Goal: Information Seeking & Learning: Find specific fact

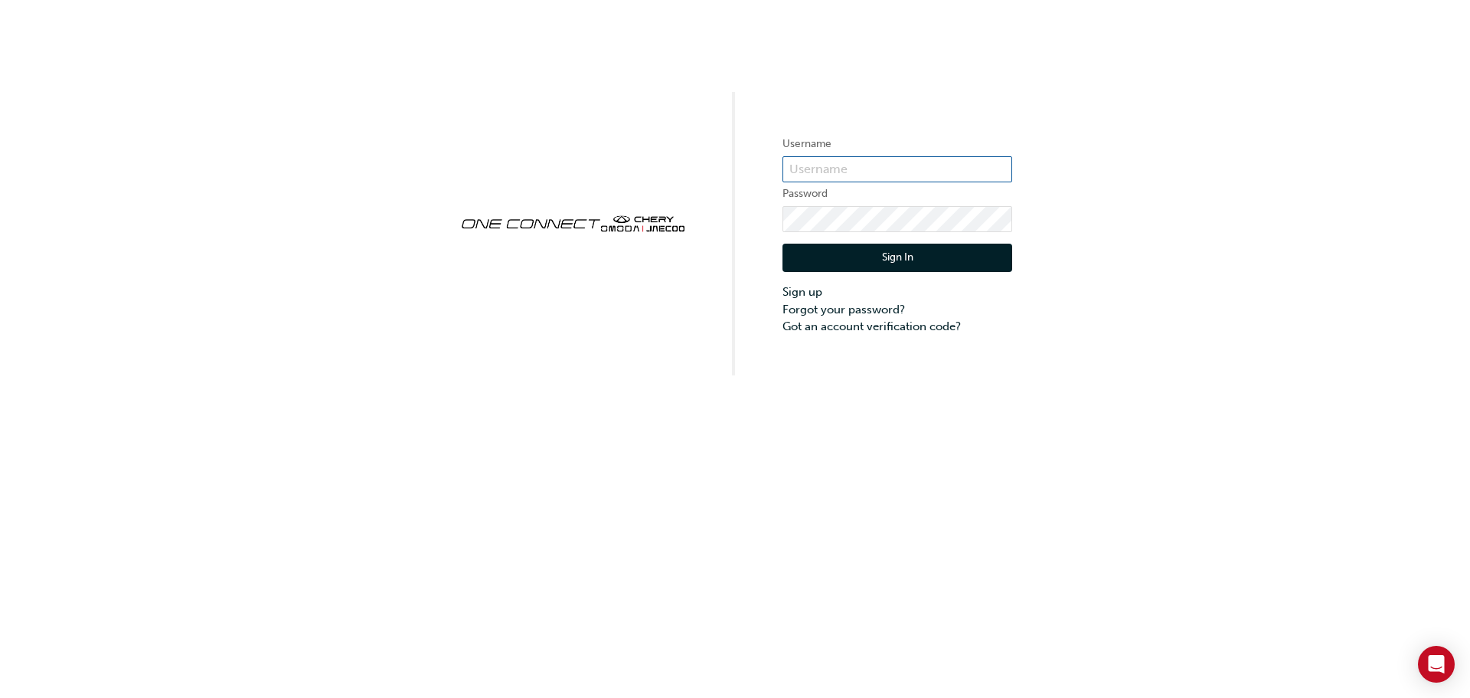
type input "CHAU1304"
click at [854, 267] on button "Sign In" at bounding box center [898, 258] width 230 height 29
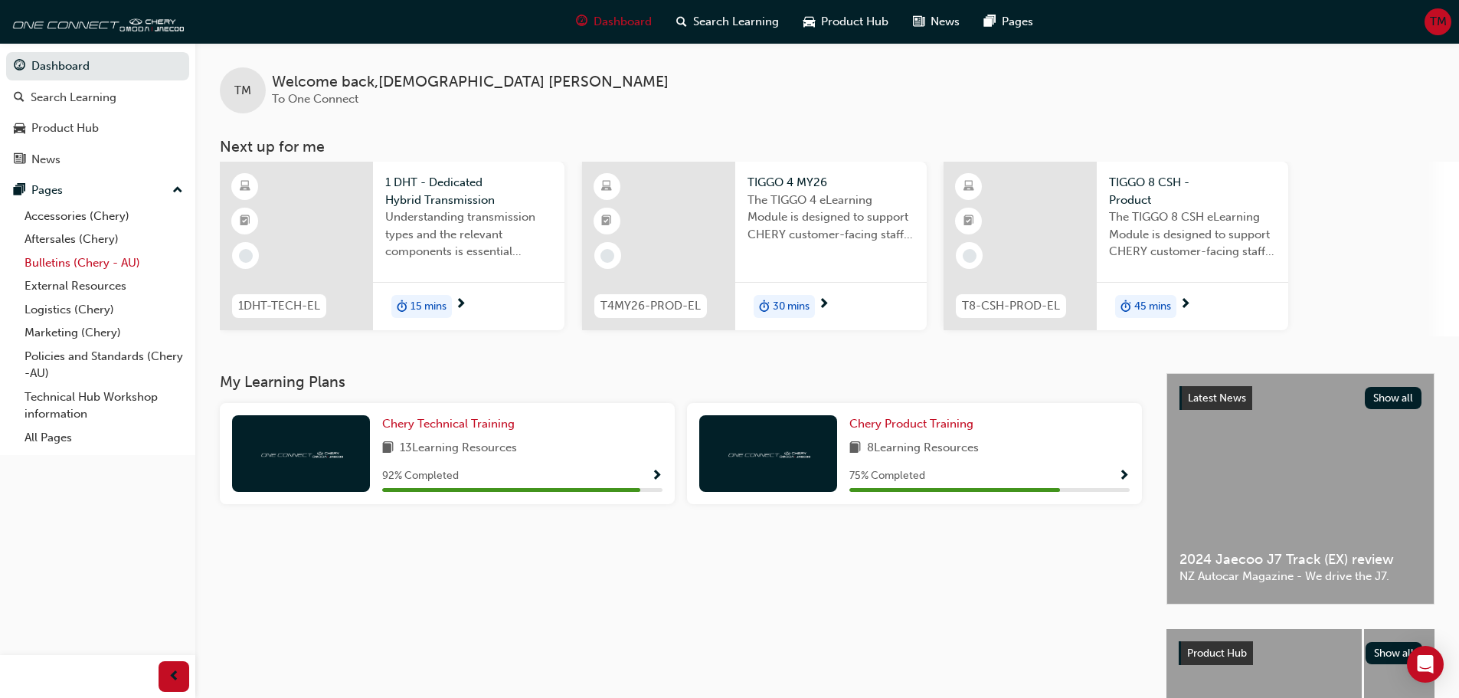
click at [107, 269] on link "Bulletins (Chery - AU)" at bounding box center [103, 263] width 171 height 24
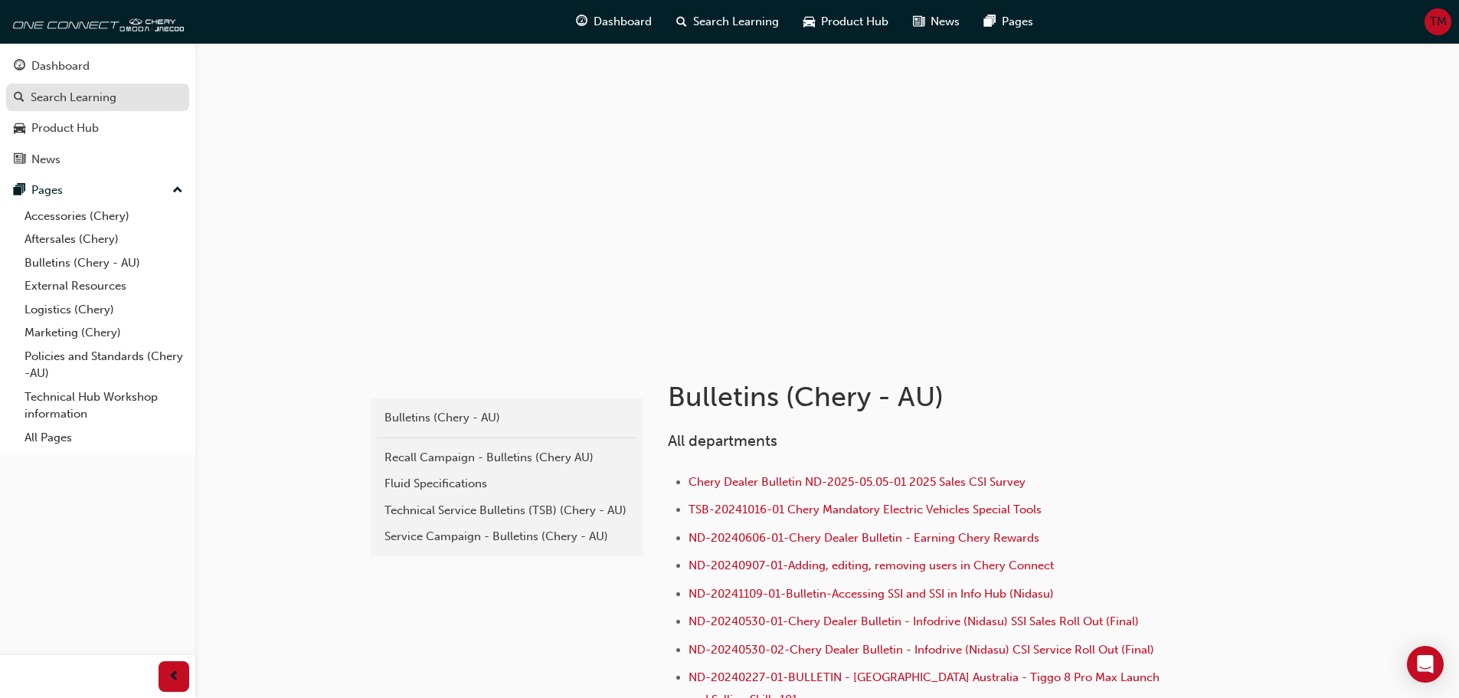
click at [114, 103] on div "Search Learning" at bounding box center [74, 98] width 86 height 18
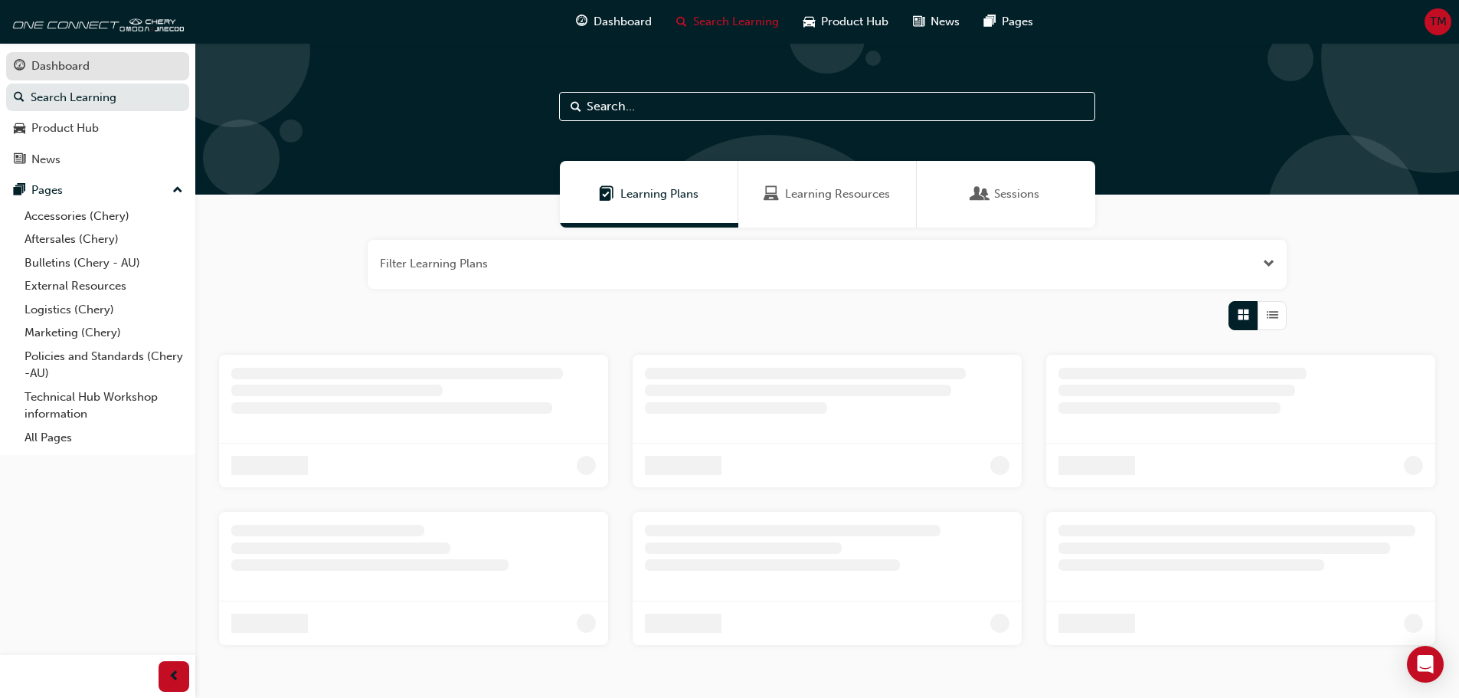
click at [121, 75] on div "Dashboard" at bounding box center [98, 66] width 168 height 19
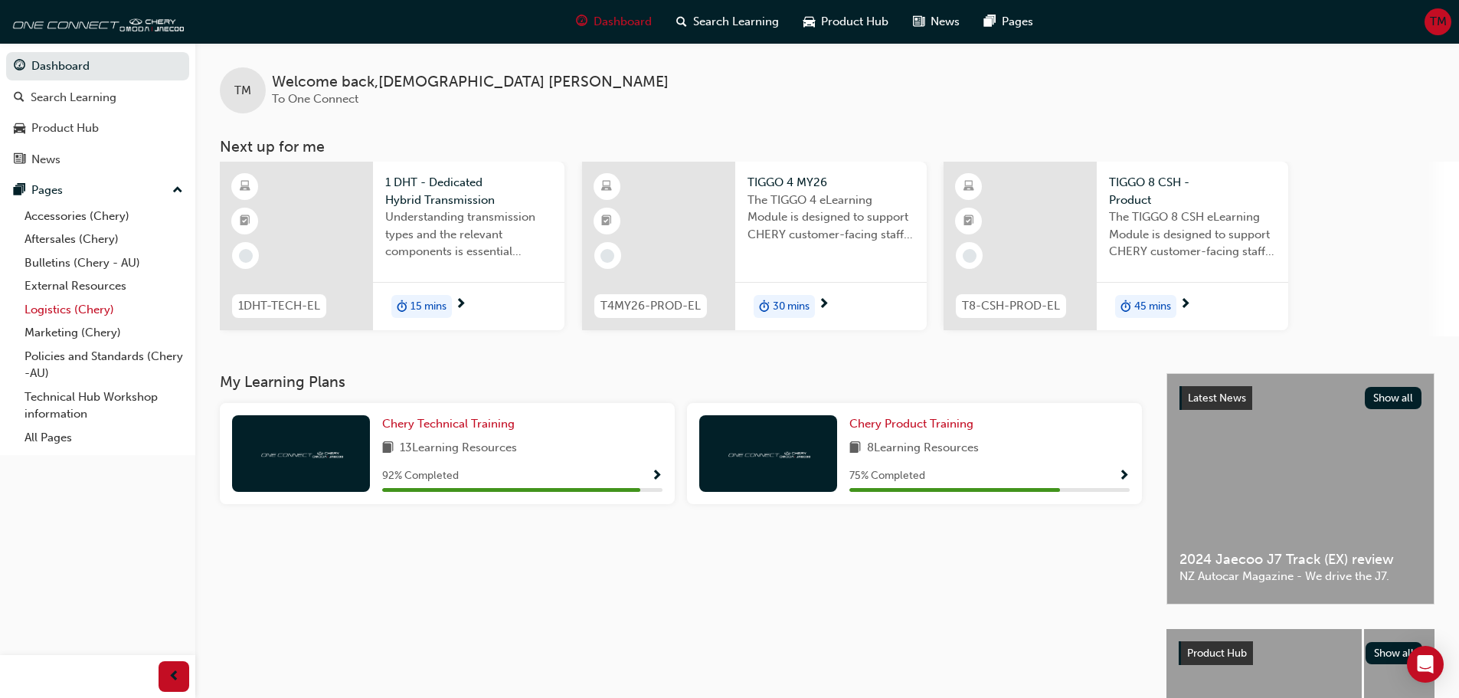
click at [83, 315] on link "Logistics (Chery)" at bounding box center [103, 310] width 171 height 24
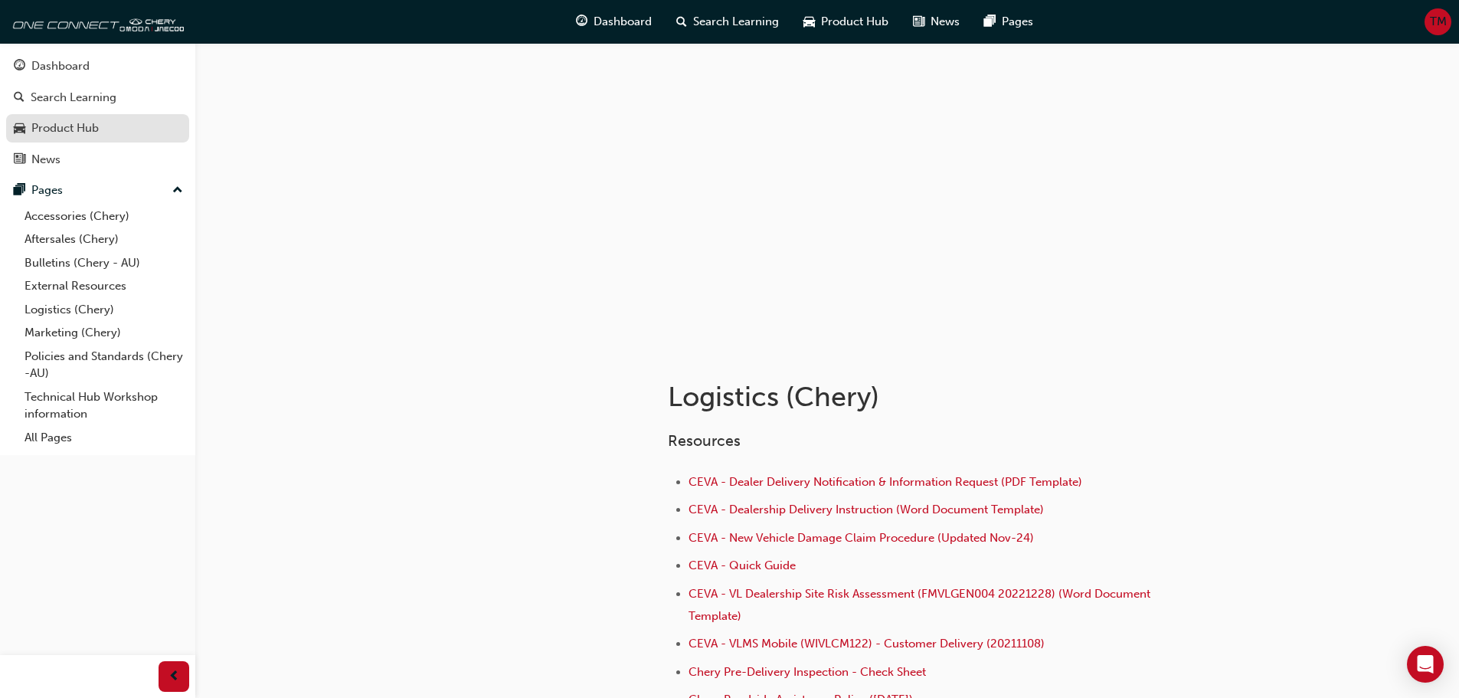
click at [140, 126] on div "Product Hub" at bounding box center [98, 128] width 168 height 19
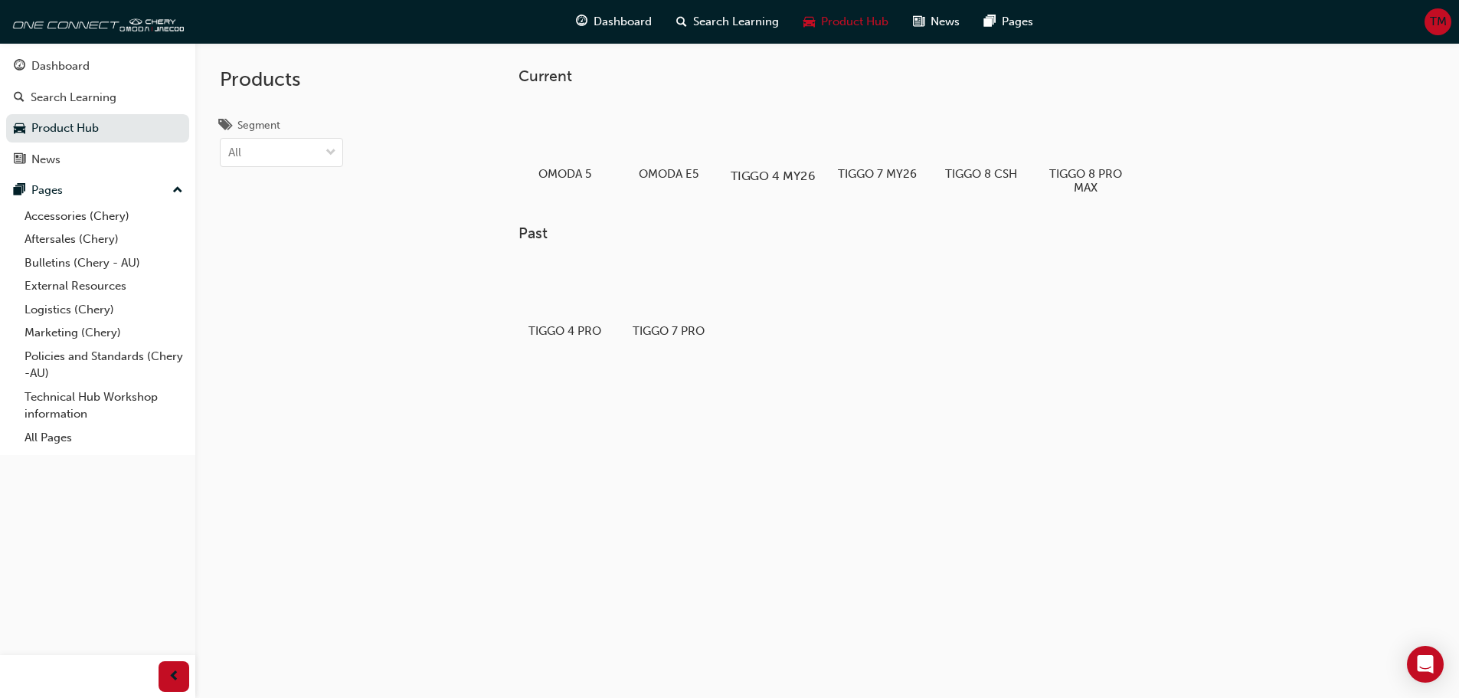
click at [760, 146] on div at bounding box center [772, 131] width 85 height 61
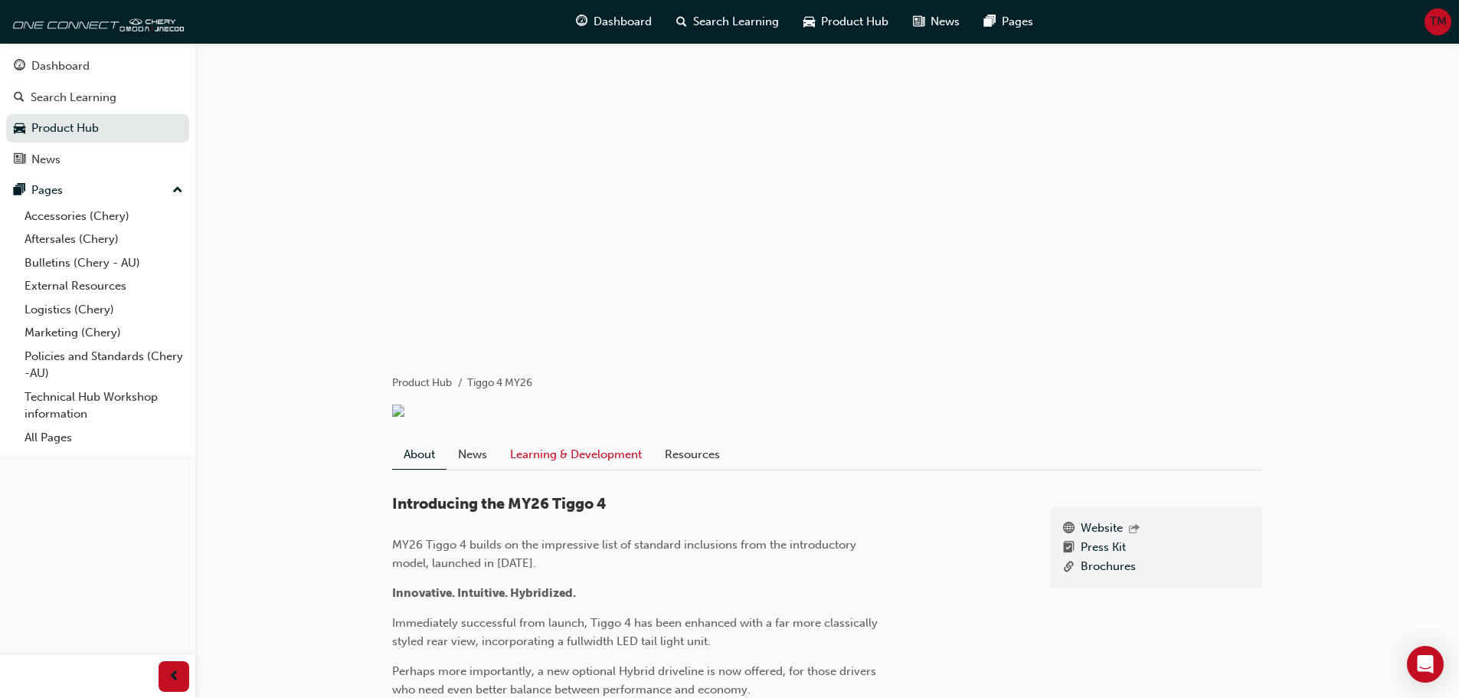
click at [531, 458] on link "Learning & Development" at bounding box center [575, 454] width 155 height 29
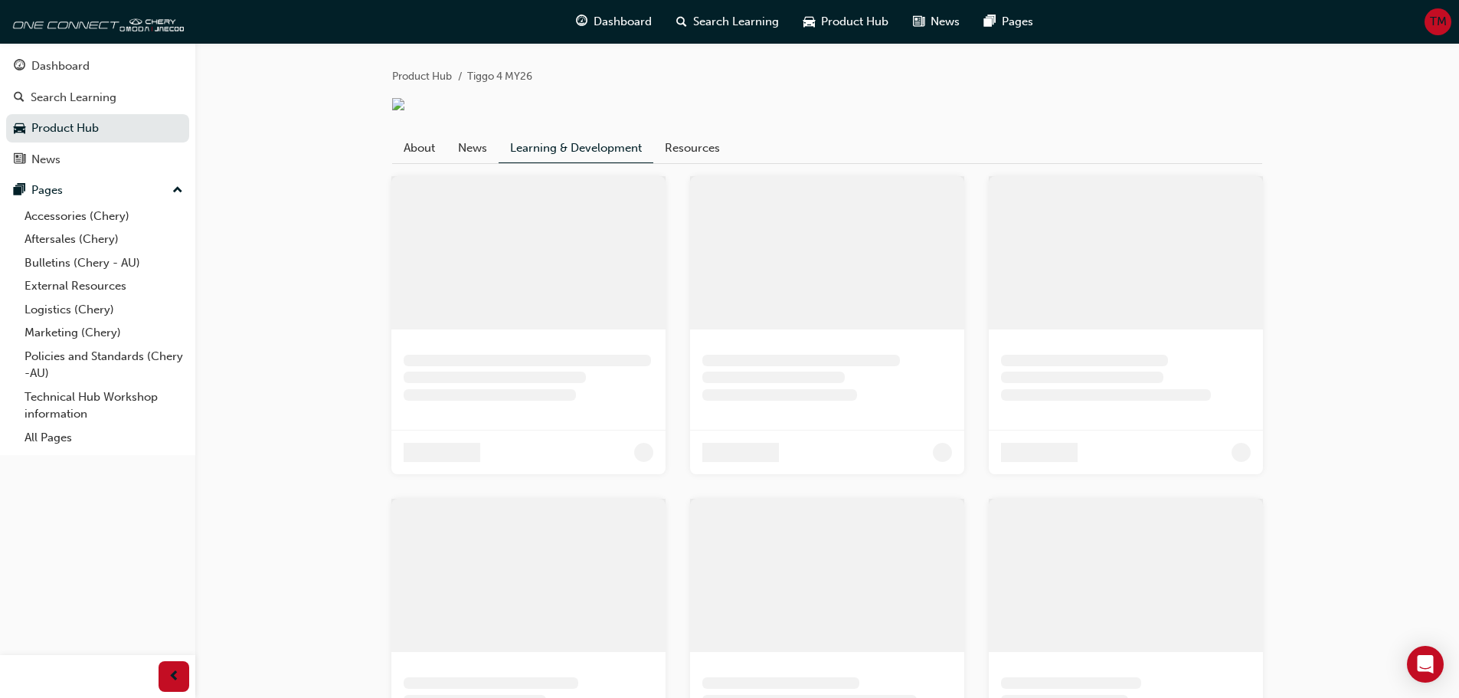
scroll to position [95, 0]
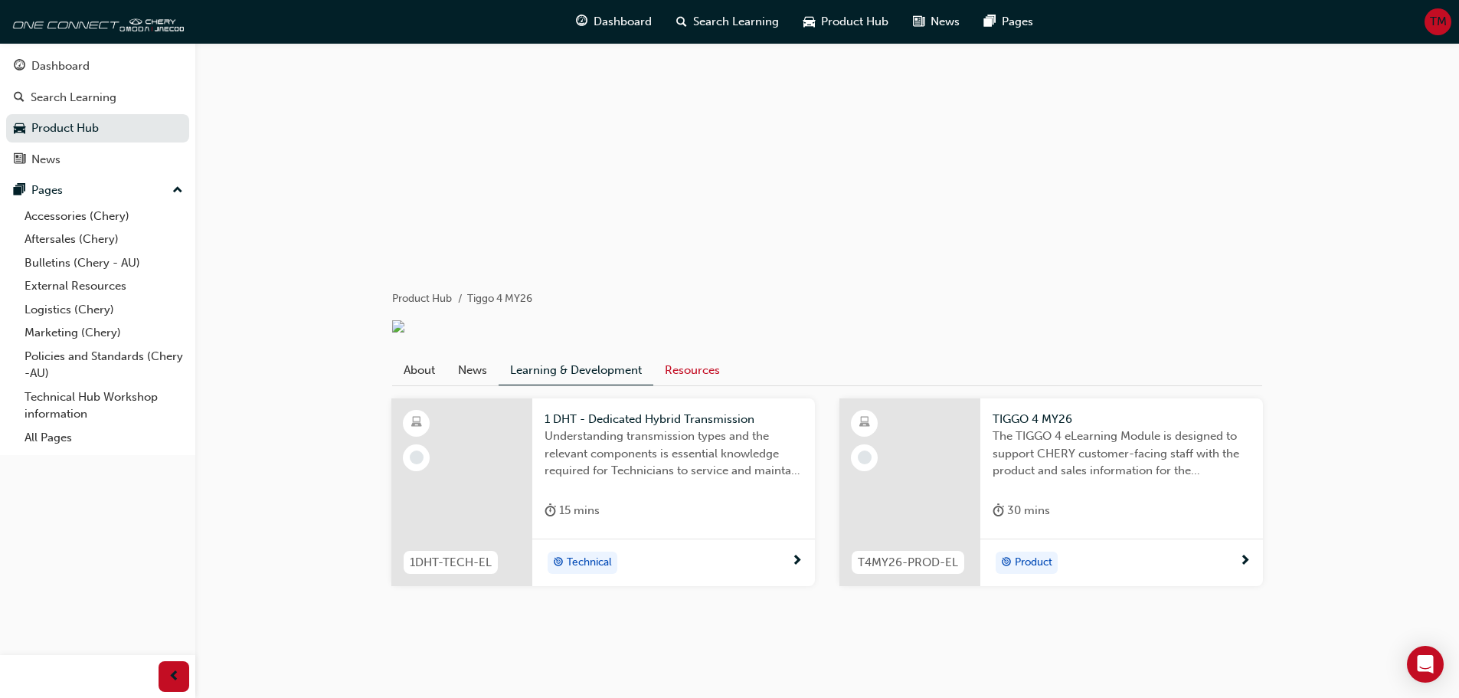
click at [695, 374] on link "Resources" at bounding box center [692, 369] width 78 height 29
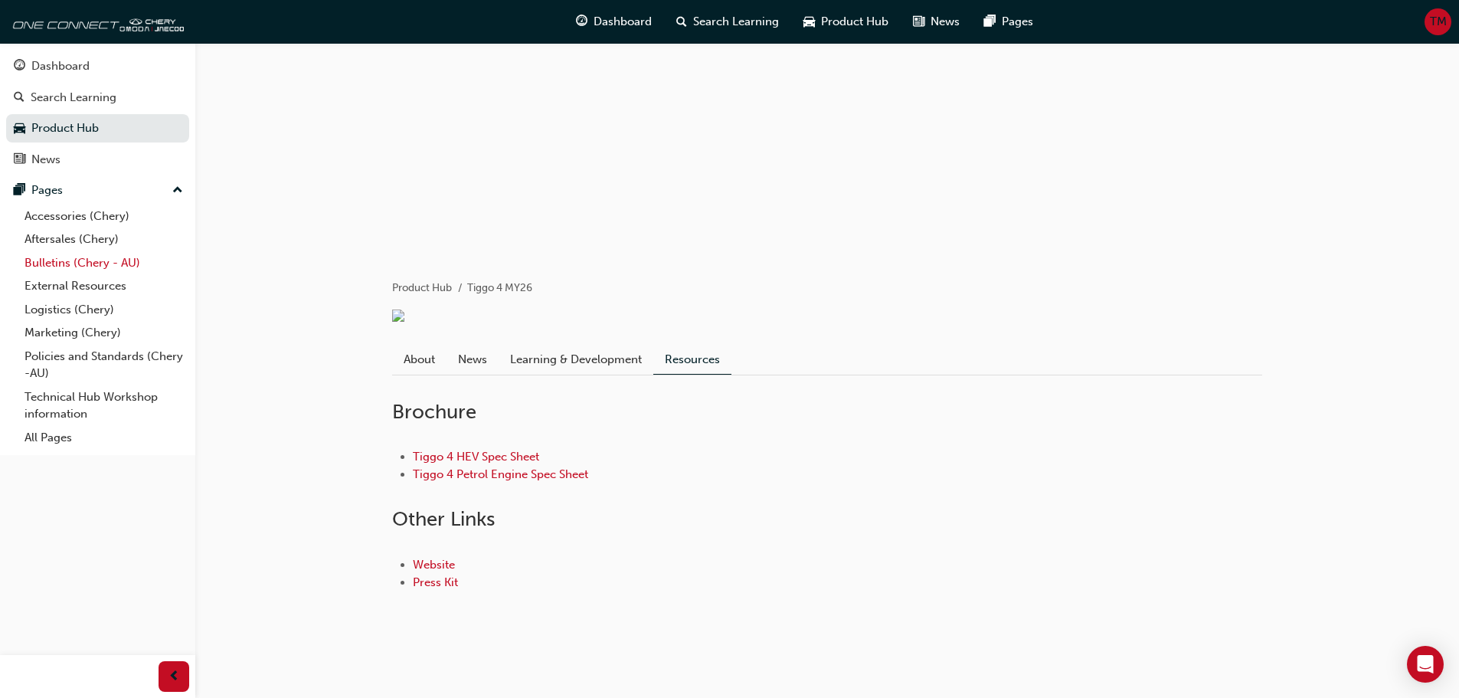
click at [57, 259] on link "Bulletins (Chery - AU)" at bounding box center [103, 263] width 171 height 24
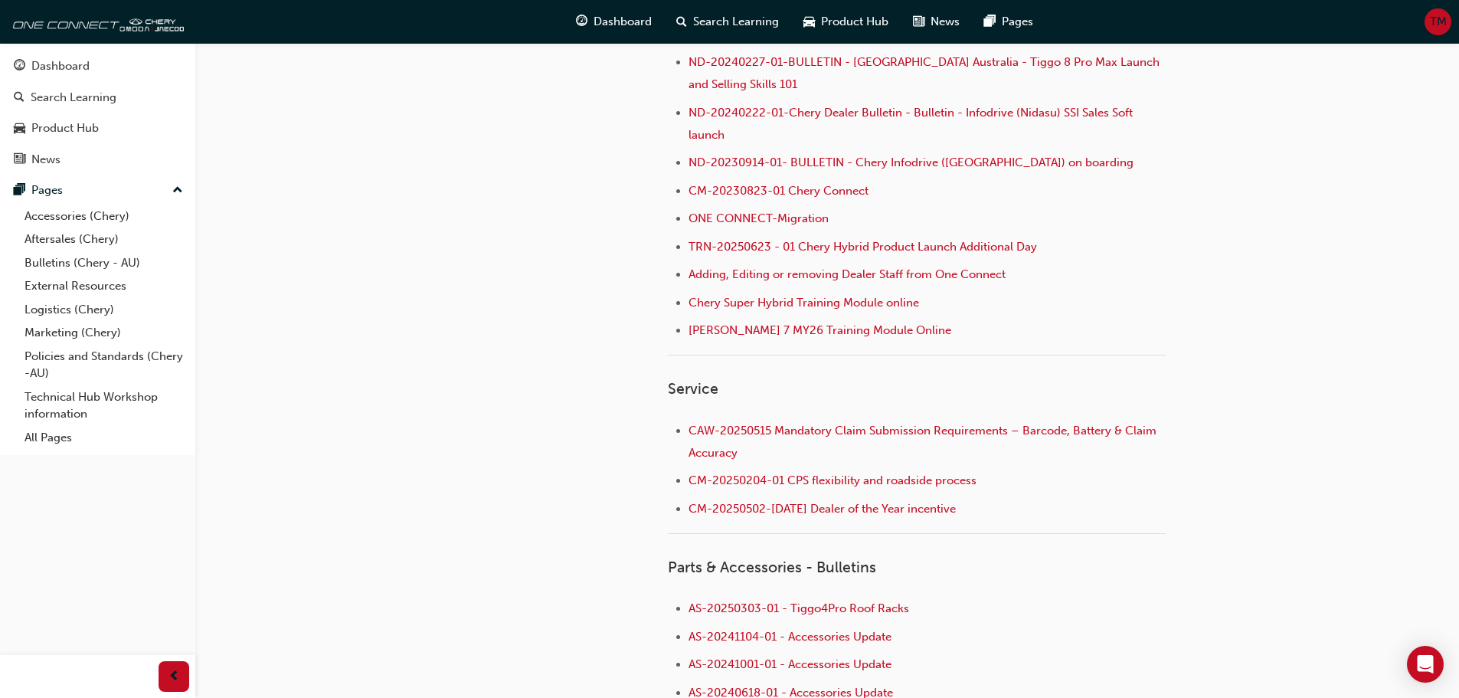
scroll to position [631, 0]
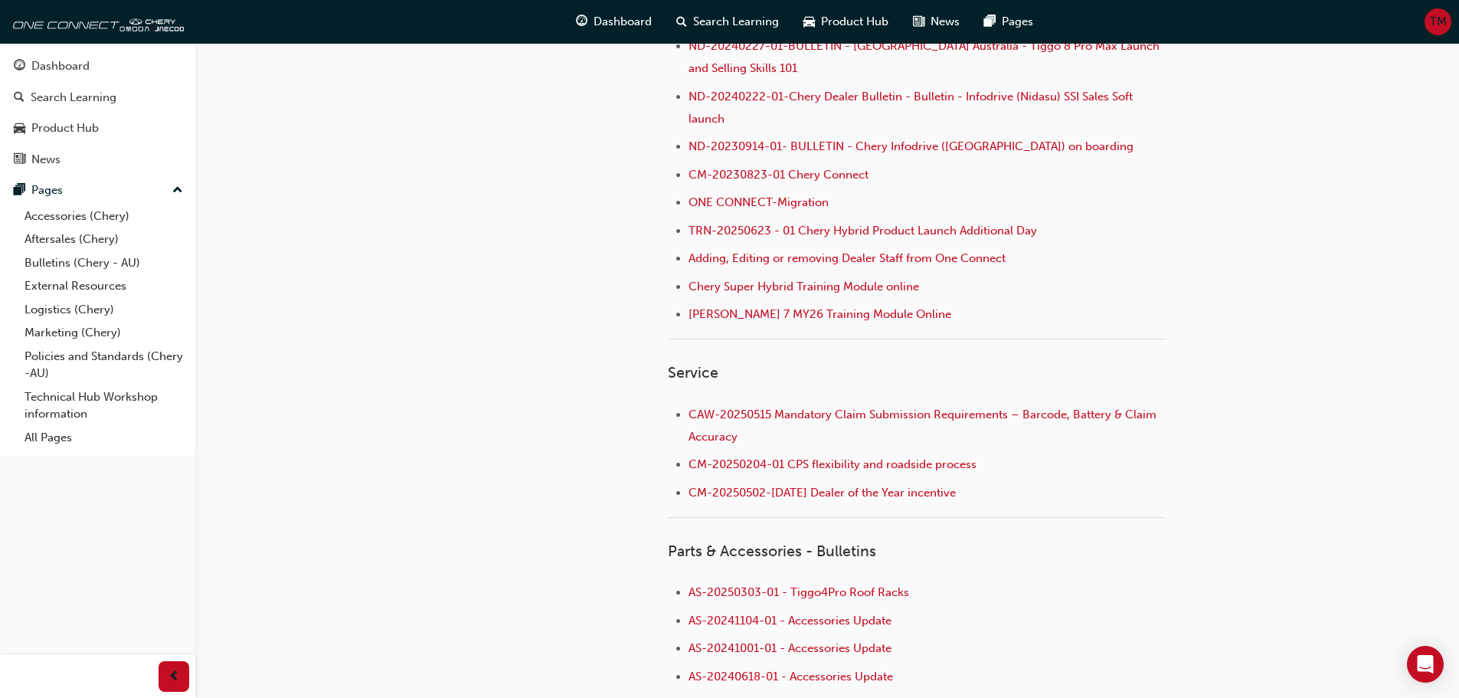
click at [684, 371] on span "Service" at bounding box center [693, 373] width 51 height 18
click at [66, 188] on div "Pages" at bounding box center [98, 190] width 168 height 19
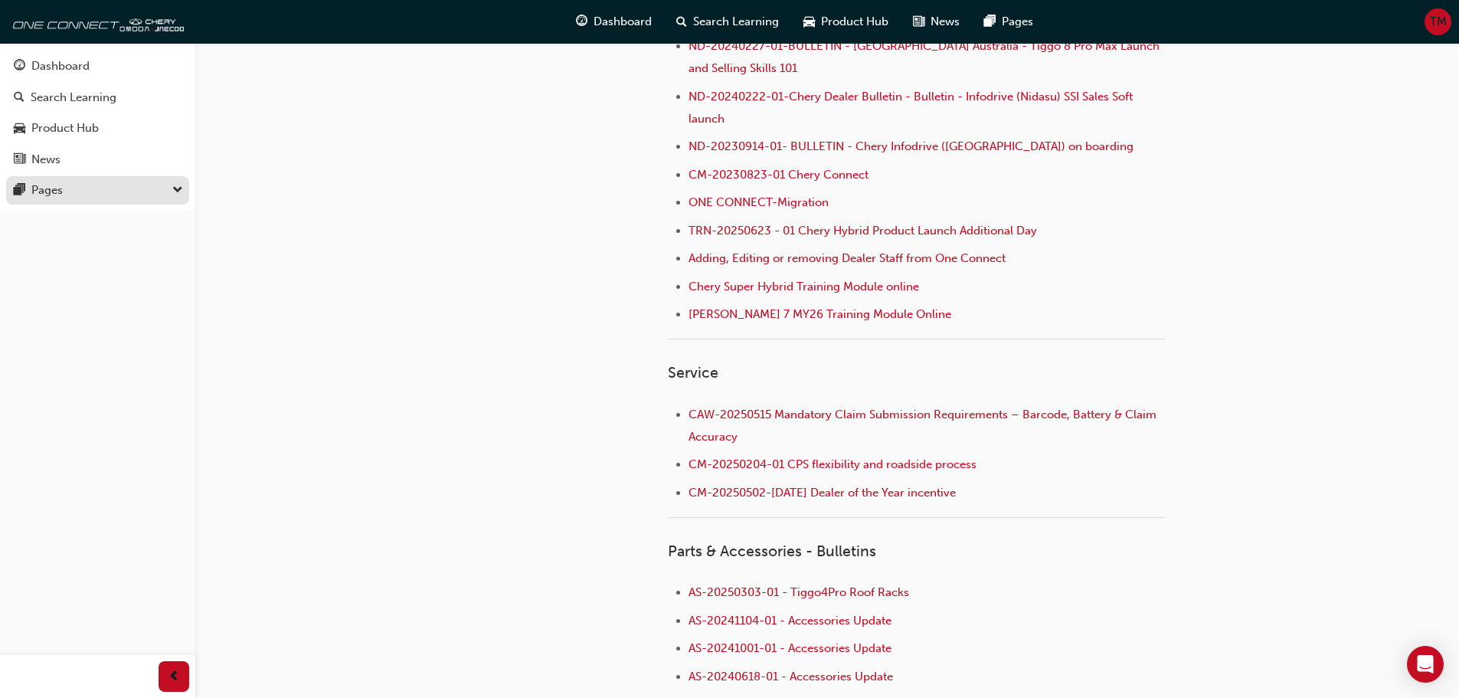
click at [66, 188] on div "Pages" at bounding box center [98, 190] width 168 height 19
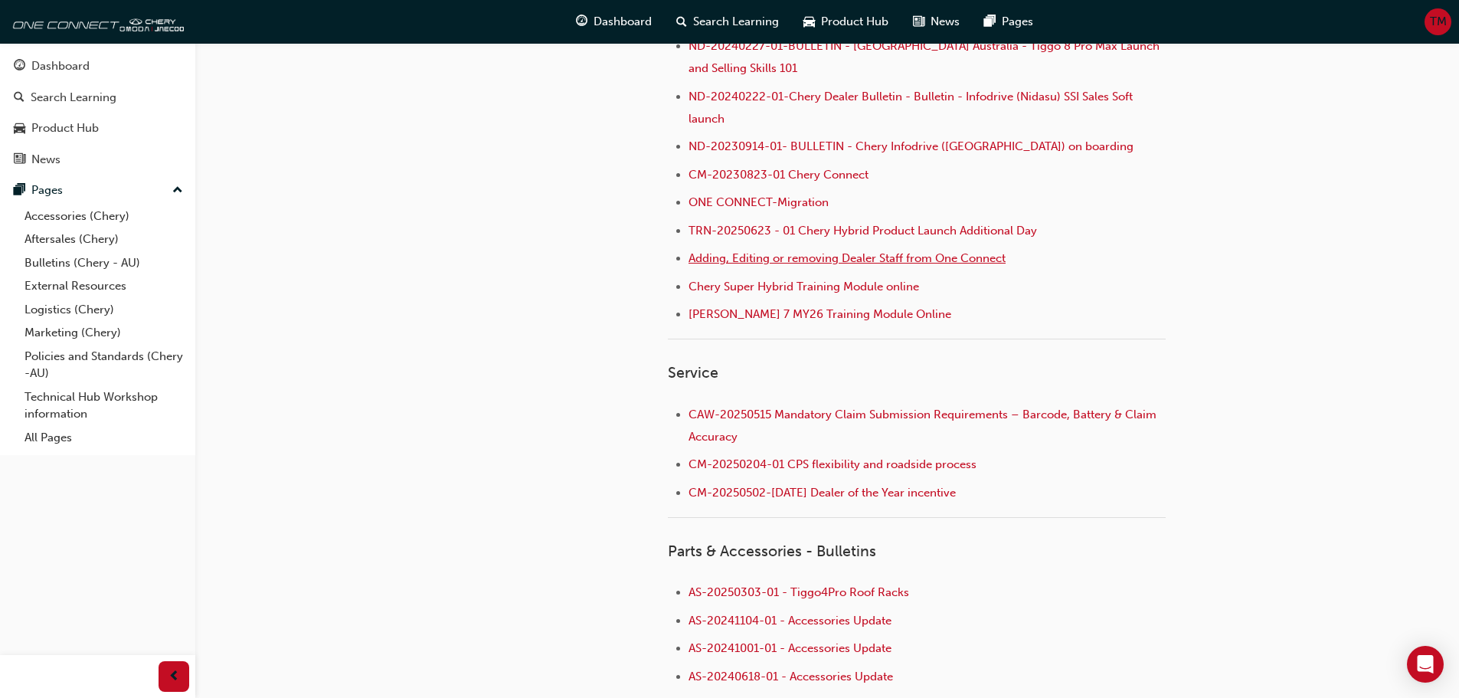
click at [860, 260] on span "Adding, Editing or removing Dealer Staff from One Connect" at bounding box center [846, 258] width 317 height 14
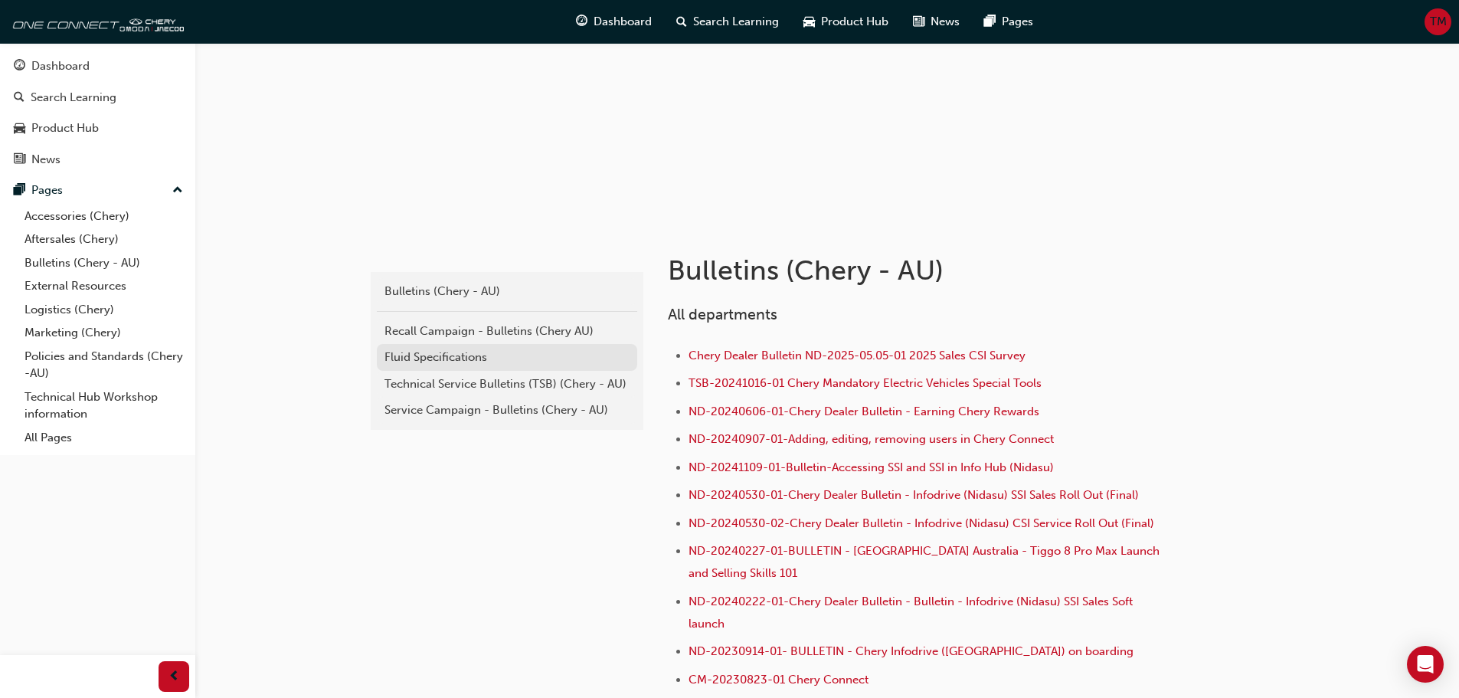
scroll to position [153, 0]
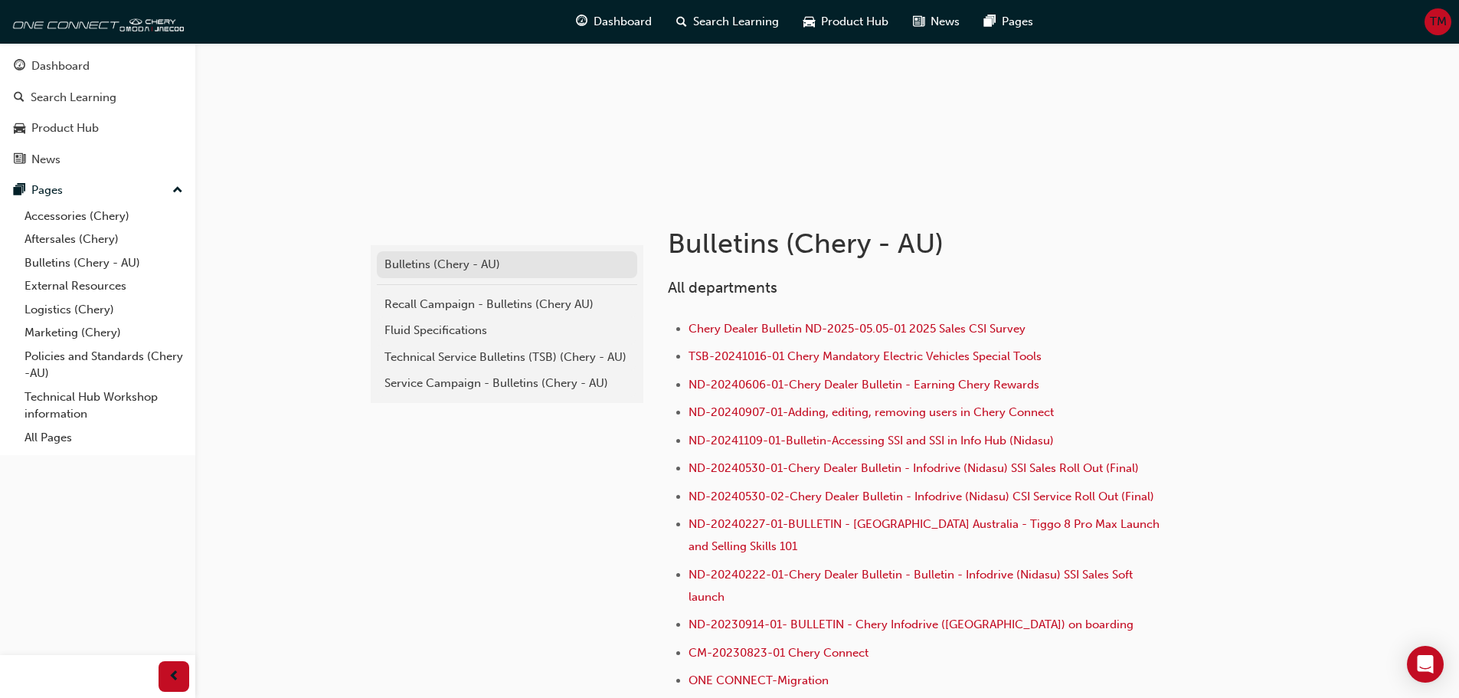
click at [489, 258] on div "Bulletins (Chery - AU)" at bounding box center [506, 265] width 245 height 18
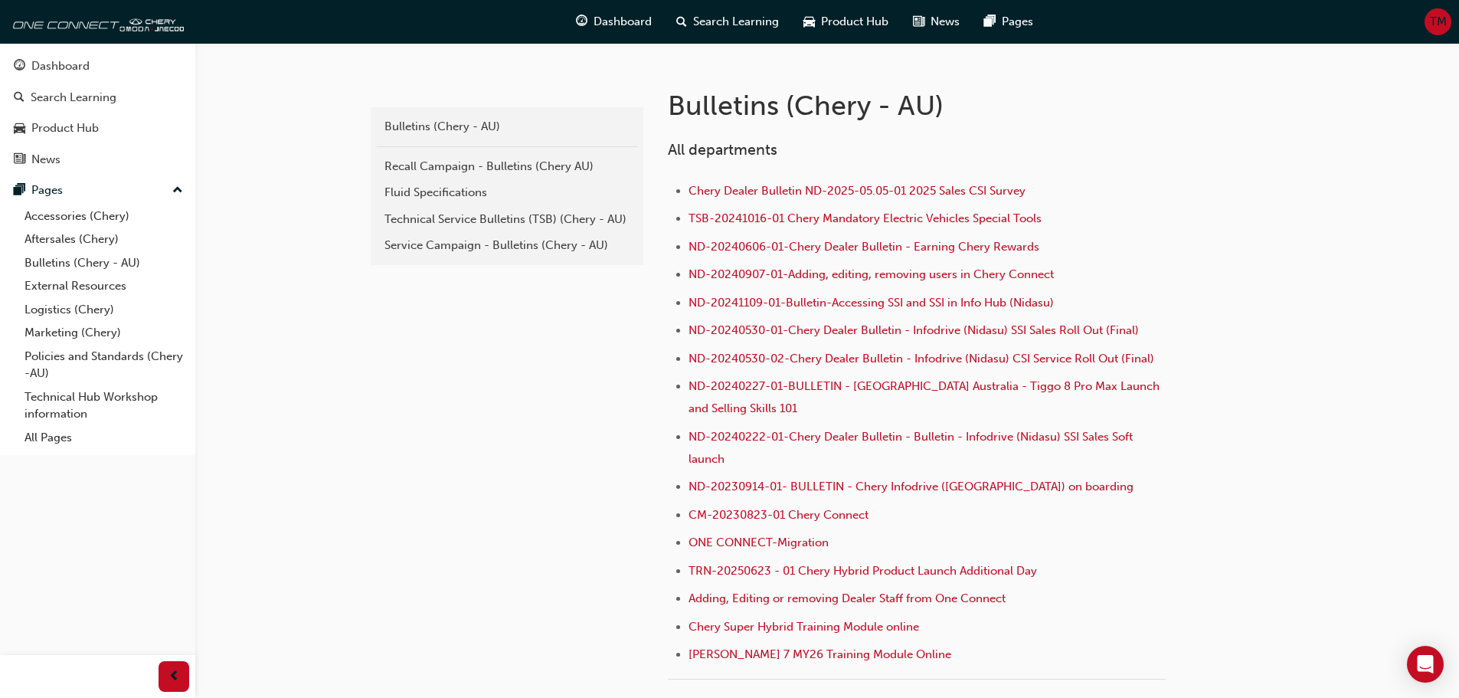
scroll to position [230, 0]
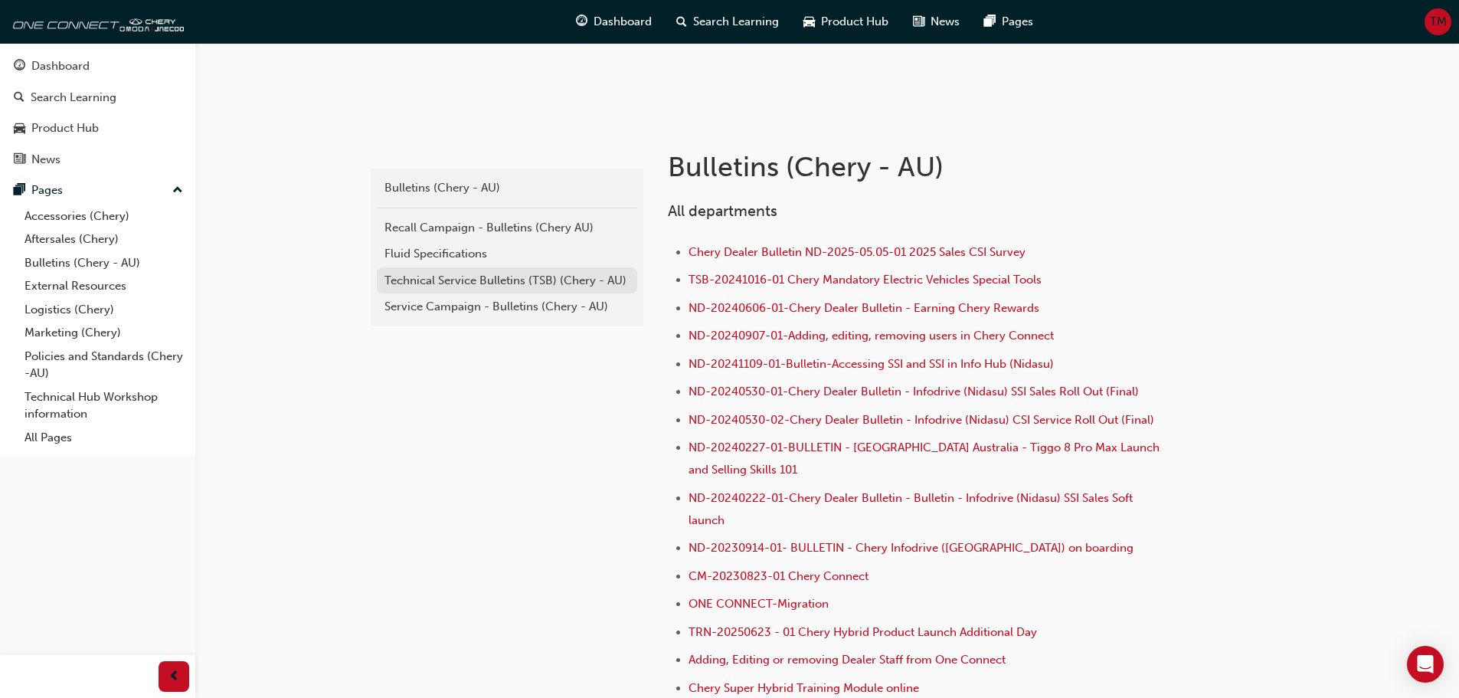
click at [494, 281] on div "Technical Service Bulletins (TSB) (Chery - AU)" at bounding box center [506, 281] width 245 height 18
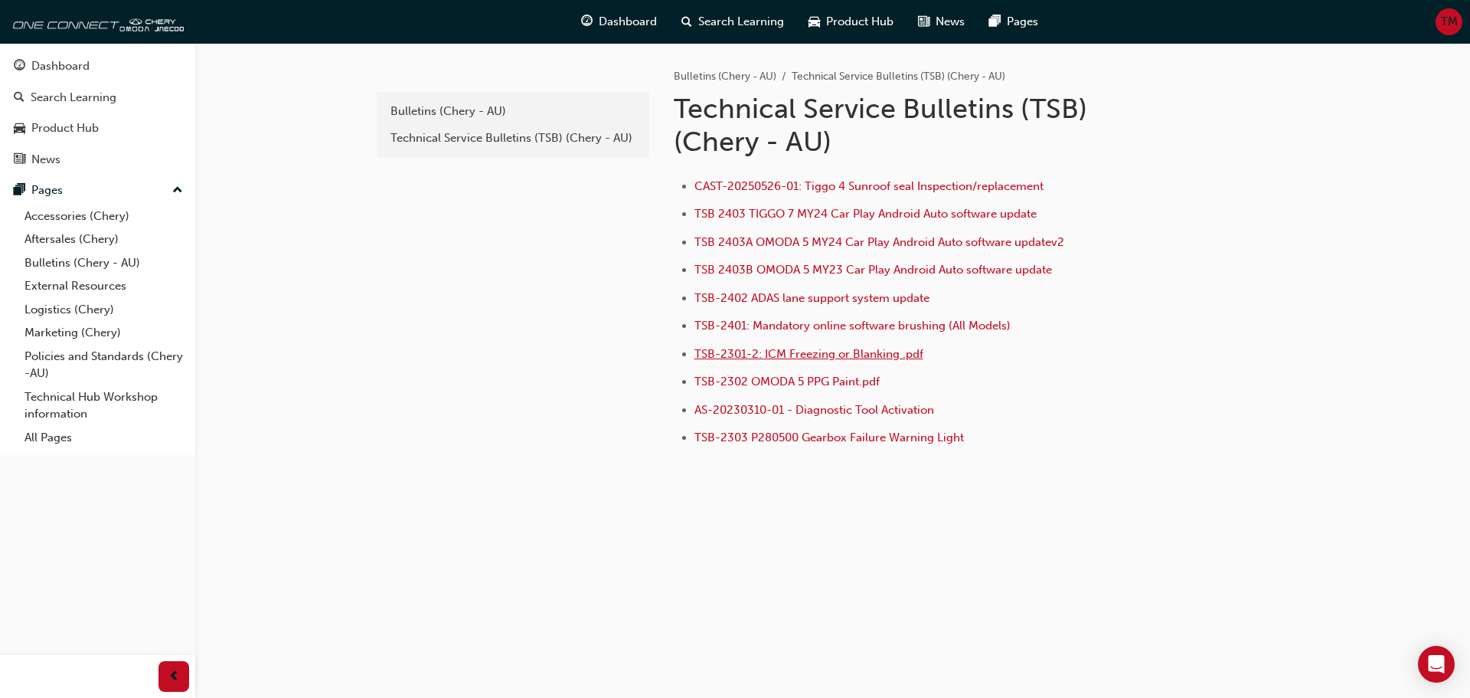
click at [867, 352] on span "TSB-2301-2: ICM Freezing or Blanking .pdf" at bounding box center [809, 354] width 229 height 14
click at [538, 109] on div "Bulletins (Chery - AU)" at bounding box center [513, 112] width 245 height 18
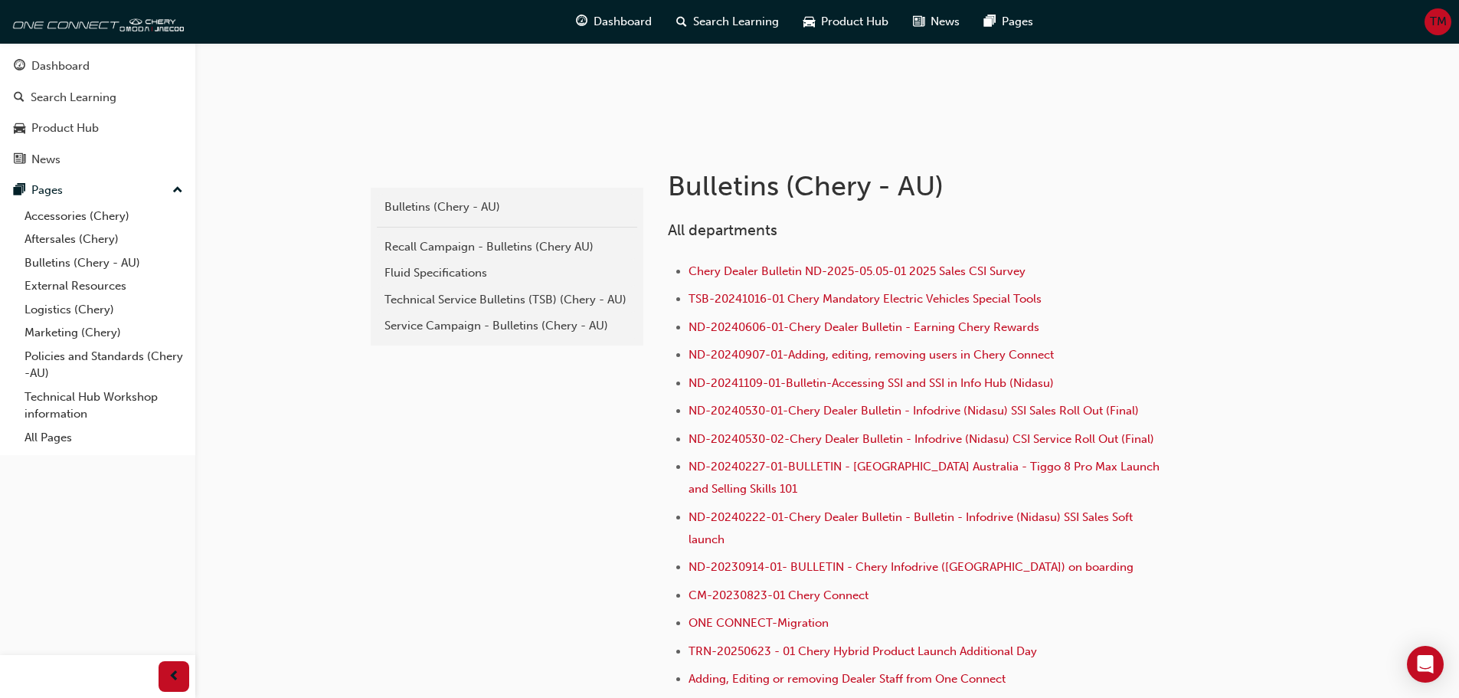
scroll to position [230, 0]
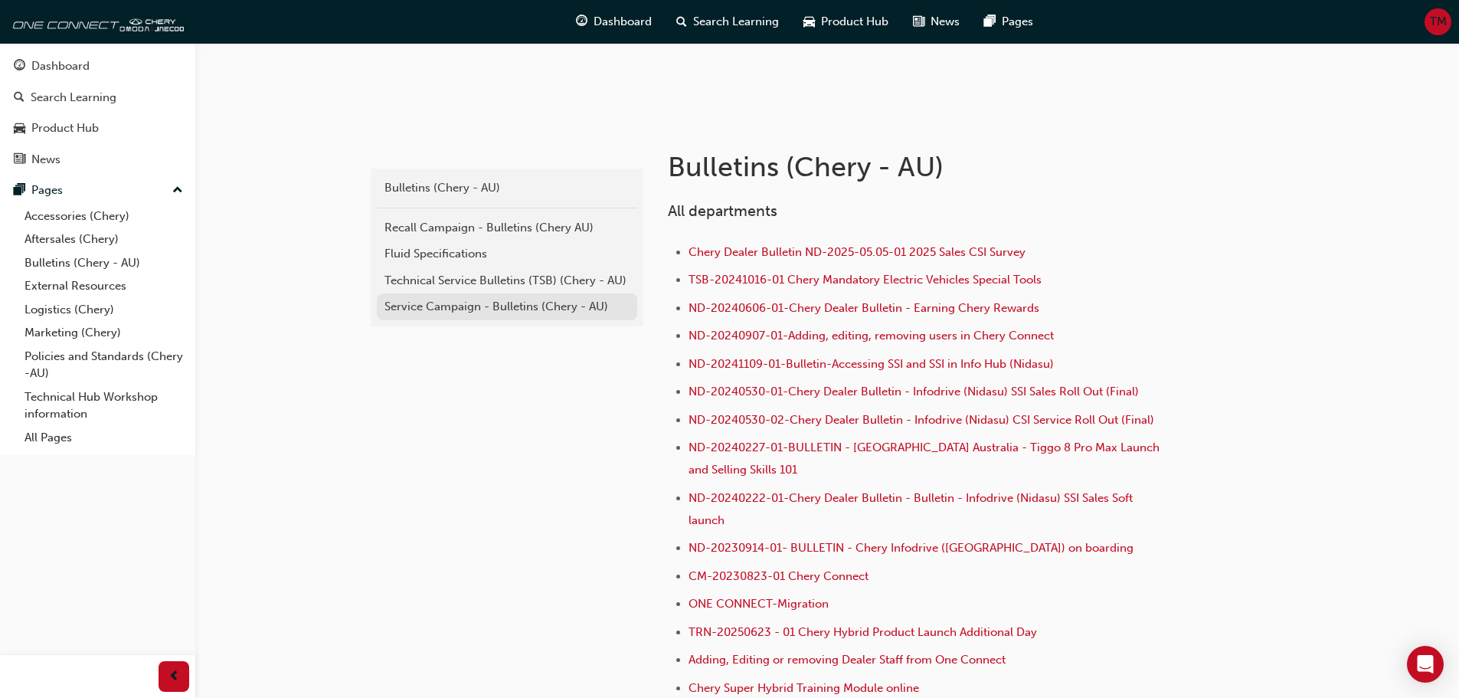
click at [508, 306] on div "Service Campaign - Bulletins (Chery - AU)" at bounding box center [506, 307] width 245 height 18
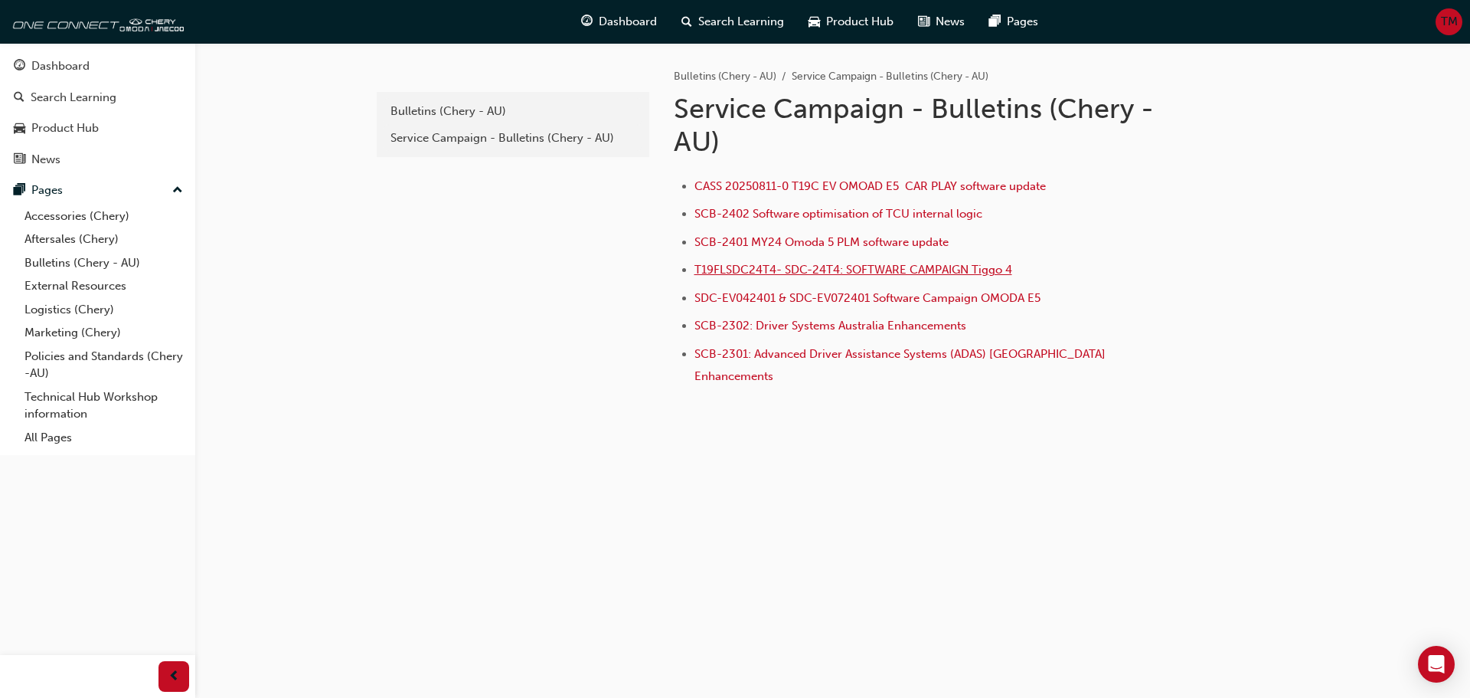
click at [942, 266] on span "T19FLSDC24T4- SDC-24T4: SOFTWARE CAMPAIGN Tiggo 4" at bounding box center [854, 270] width 318 height 14
